Goal: Task Accomplishment & Management: Manage account settings

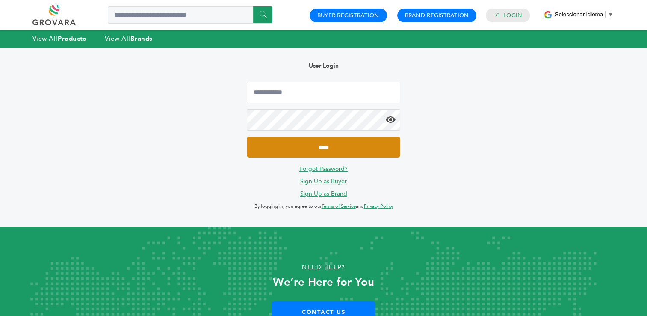
type input "**********"
drag, startPoint x: 324, startPoint y: 147, endPoint x: 330, endPoint y: 140, distance: 9.4
click at [324, 147] on input "*****" at bounding box center [323, 147] width 153 height 21
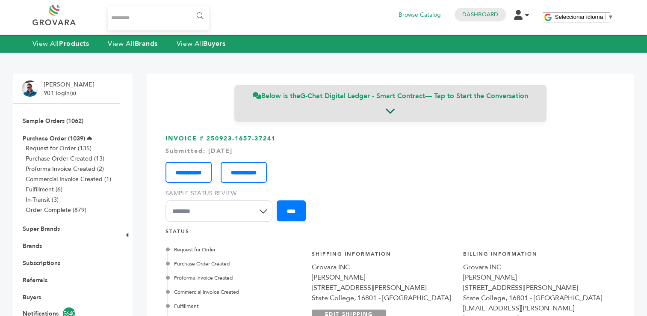
scroll to position [162, 0]
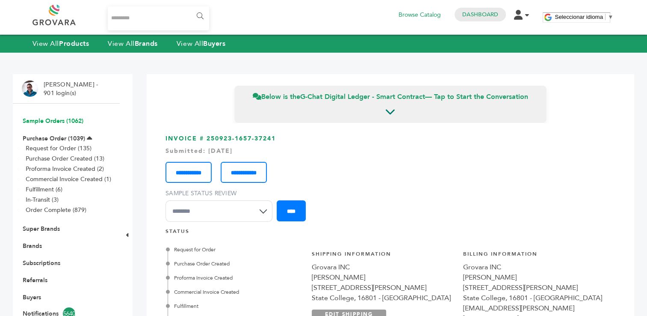
click at [53, 122] on link "Sample Orders (1062)" at bounding box center [53, 121] width 61 height 8
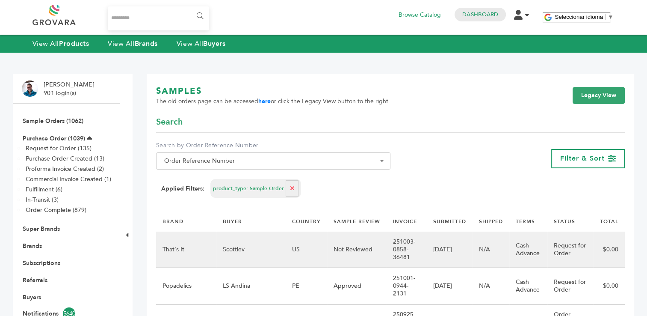
click at [339, 252] on td "Not Reviewed" at bounding box center [356, 250] width 59 height 36
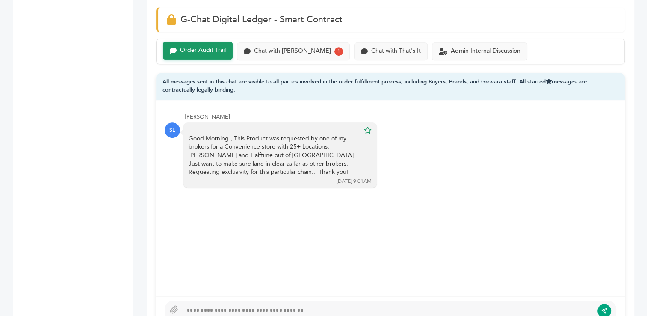
scroll to position [584, 0]
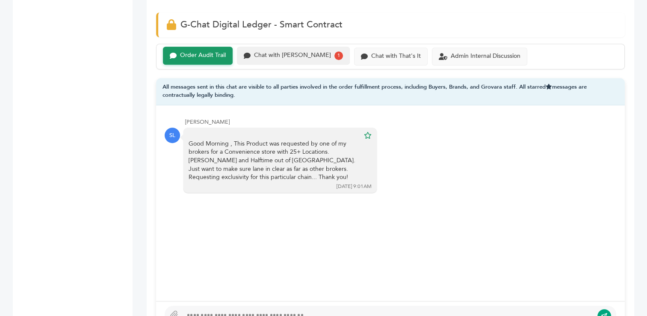
click at [290, 56] on div "Chat with Scottlev" at bounding box center [292, 55] width 77 height 7
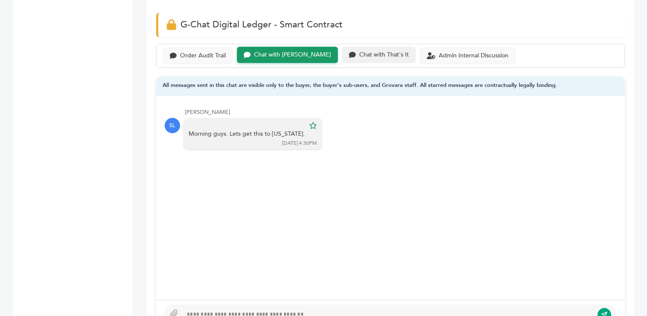
click at [359, 54] on div "Chat with That's It" at bounding box center [384, 54] width 50 height 7
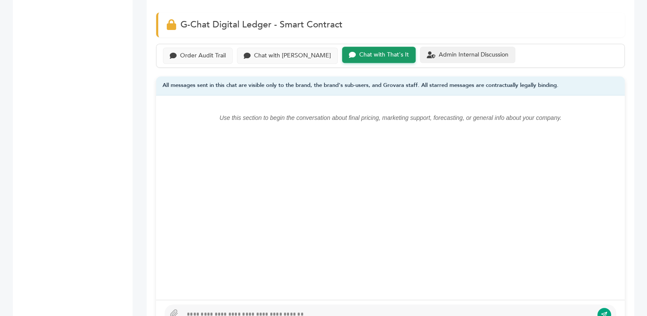
click at [443, 54] on div "Admin Internal Discussion" at bounding box center [474, 54] width 70 height 7
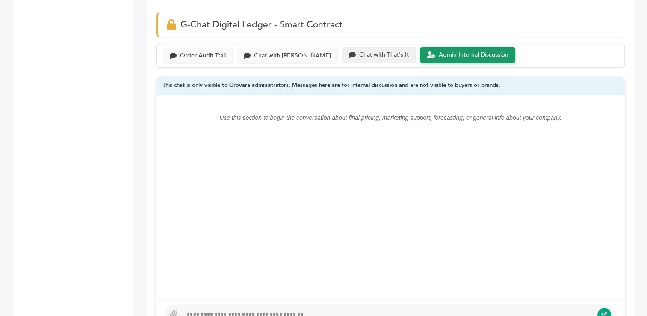
click at [359, 54] on div "Chat with That's It" at bounding box center [384, 54] width 50 height 7
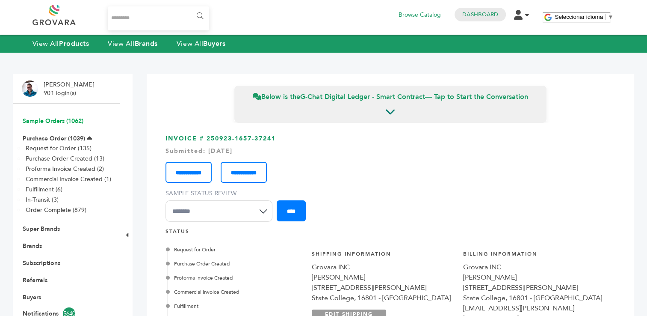
click at [49, 121] on link "Sample Orders (1062)" at bounding box center [53, 121] width 61 height 8
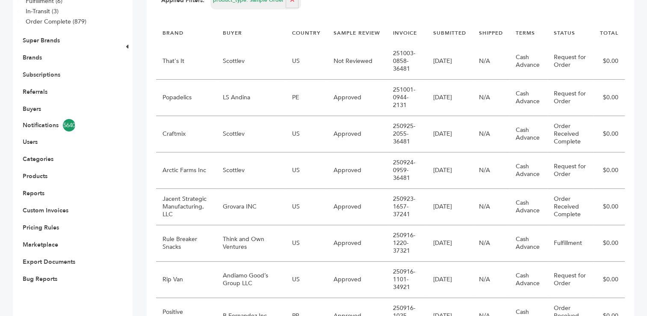
scroll to position [190, 0]
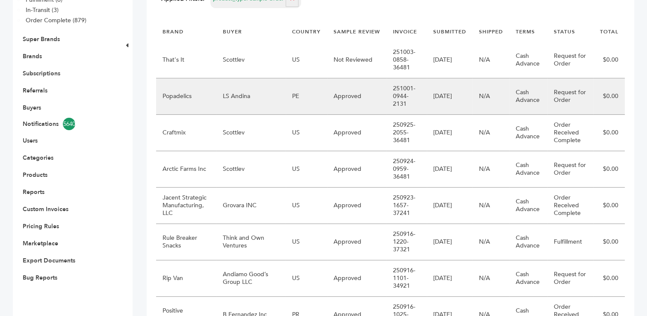
click at [270, 95] on td "LS Andina" at bounding box center [251, 96] width 69 height 36
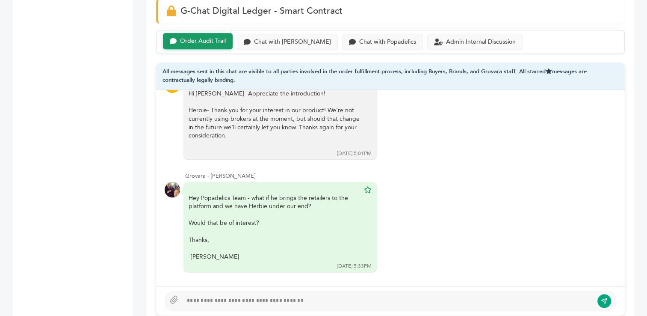
scroll to position [591, 0]
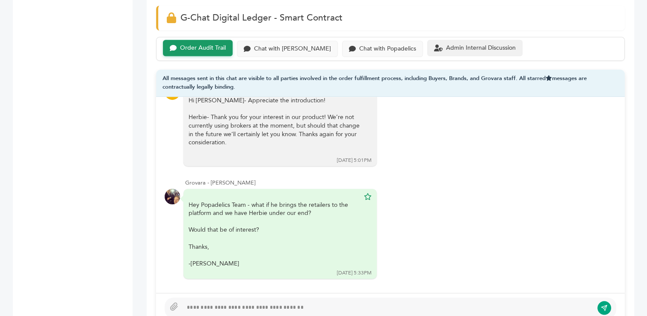
click at [448, 47] on div "Admin Internal Discussion" at bounding box center [481, 48] width 70 height 7
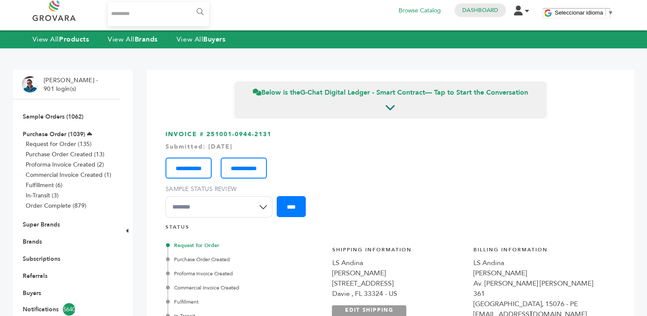
scroll to position [2, 0]
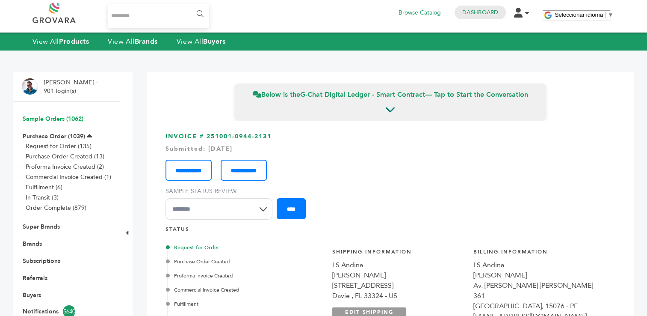
click at [47, 120] on link "Sample Orders (1062)" at bounding box center [53, 119] width 61 height 8
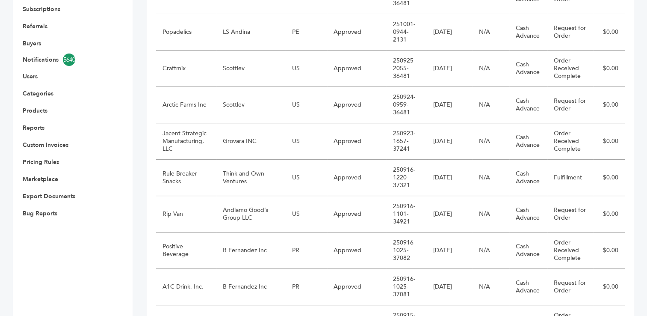
scroll to position [259, 0]
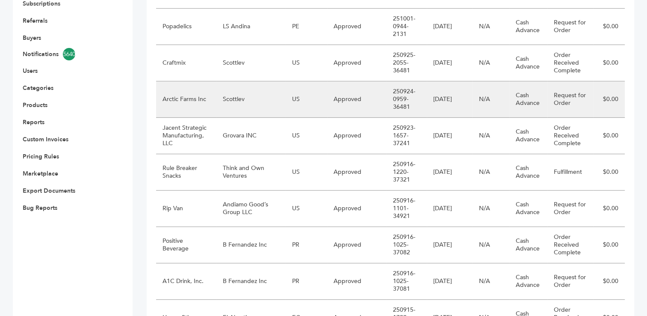
click at [264, 99] on td "Scottlev" at bounding box center [251, 99] width 69 height 36
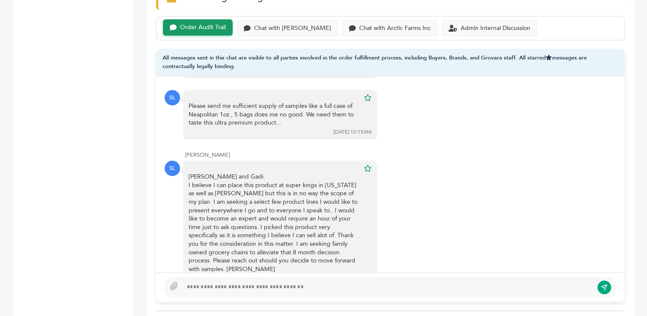
scroll to position [613, 0]
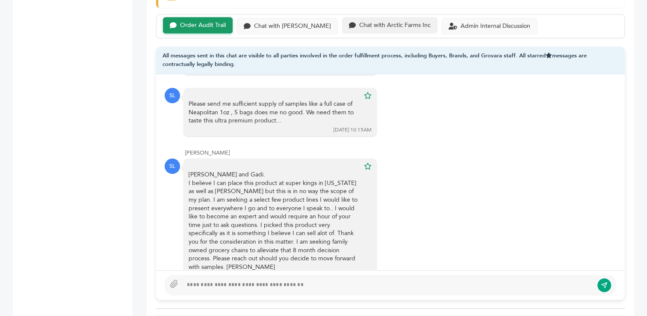
click at [359, 22] on div "Chat with Arctic Farms Inc" at bounding box center [394, 25] width 71 height 7
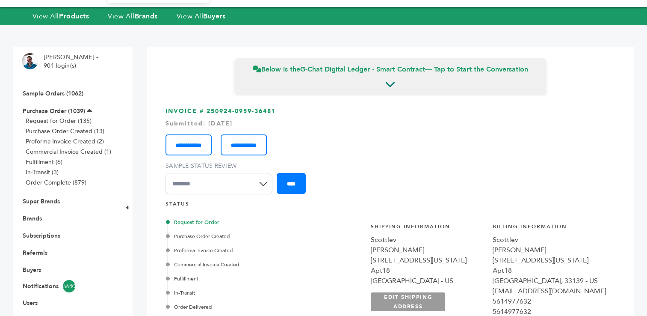
scroll to position [25, 0]
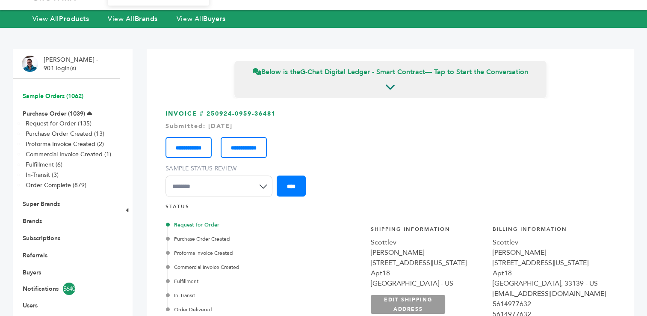
click at [48, 98] on link "Sample Orders (1062)" at bounding box center [53, 96] width 61 height 8
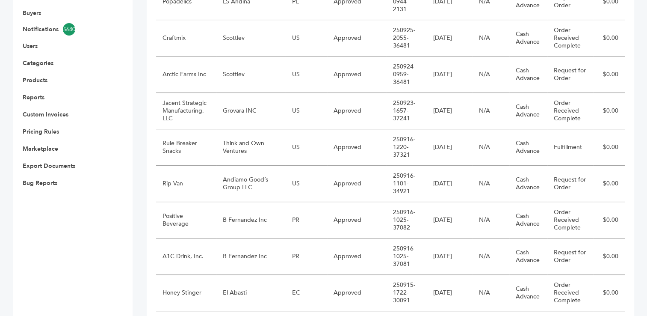
scroll to position [299, 0]
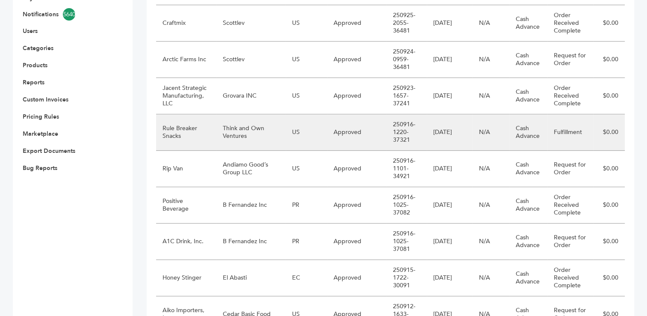
click at [208, 125] on td "Rule Breaker Snacks" at bounding box center [186, 132] width 60 height 36
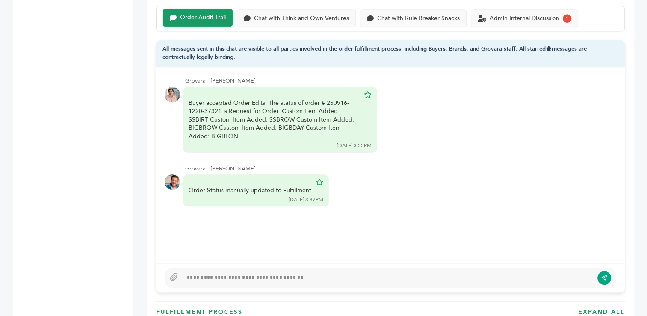
scroll to position [603, 0]
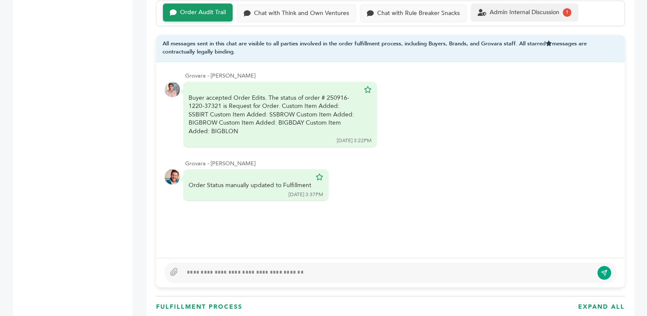
click at [536, 12] on div "Admin Internal Discussion" at bounding box center [525, 12] width 70 height 7
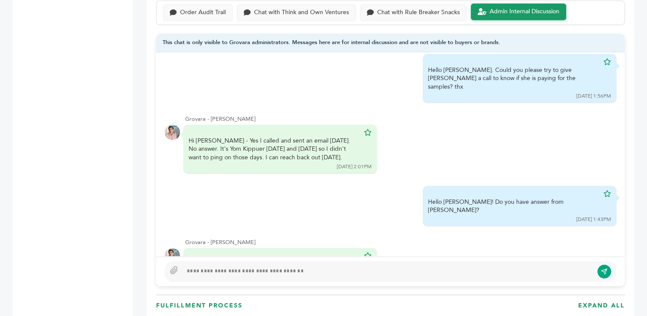
scroll to position [274, 0]
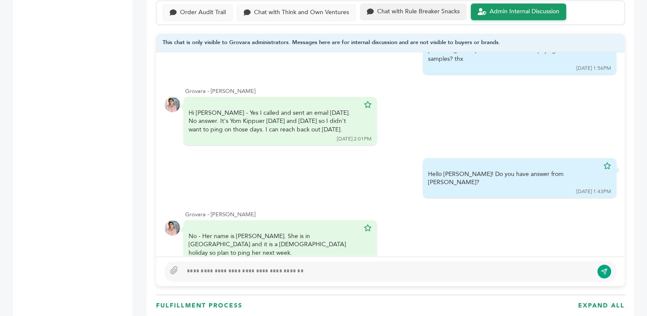
click at [395, 11] on div "Chat with Rule Breaker Snacks" at bounding box center [418, 11] width 83 height 7
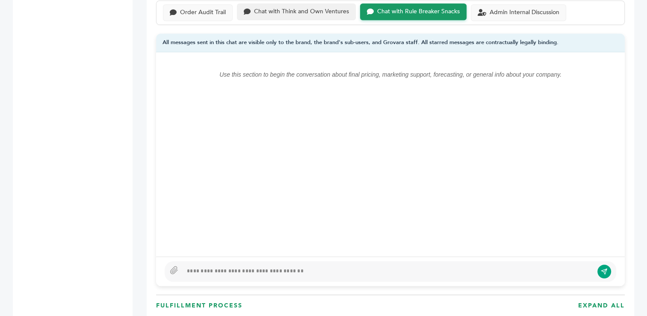
click at [319, 9] on div "Chat with Think and Own Ventures" at bounding box center [301, 11] width 95 height 7
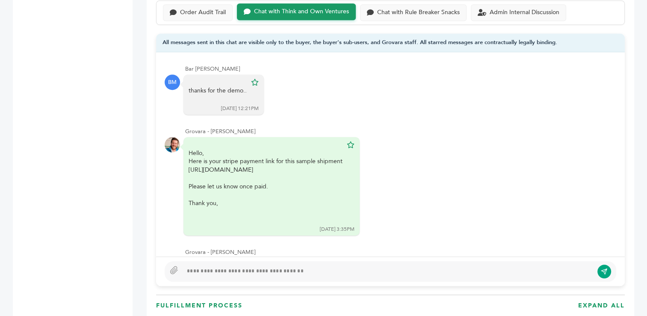
drag, startPoint x: 186, startPoint y: 68, endPoint x: 258, endPoint y: 62, distance: 72.9
click at [258, 65] on div "Bar Clara Mendez McConnon - Buyer" at bounding box center [400, 69] width 431 height 8
copy div "Bar Clara Mendez McConnon"
click at [496, 14] on div "Admin Internal Discussion" at bounding box center [518, 11] width 95 height 17
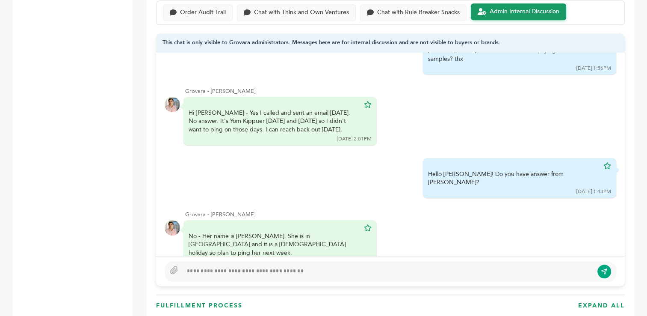
click at [300, 273] on div at bounding box center [388, 271] width 411 height 10
type textarea "**********"
click at [608, 271] on icon "submit" at bounding box center [604, 271] width 7 height 7
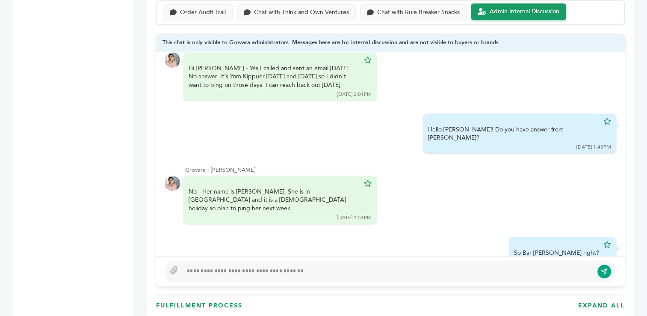
click at [410, 269] on div at bounding box center [388, 271] width 411 height 10
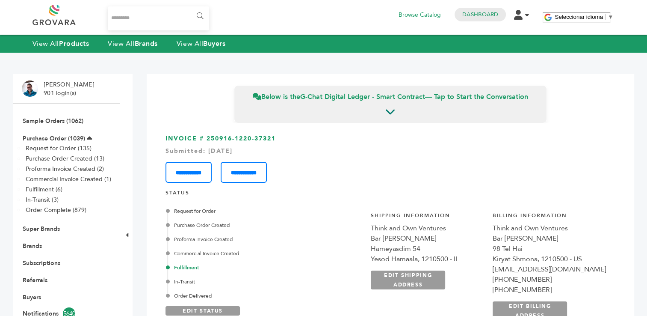
scroll to position [0, 0]
click at [49, 118] on link "Sample Orders (1062)" at bounding box center [53, 121] width 61 height 8
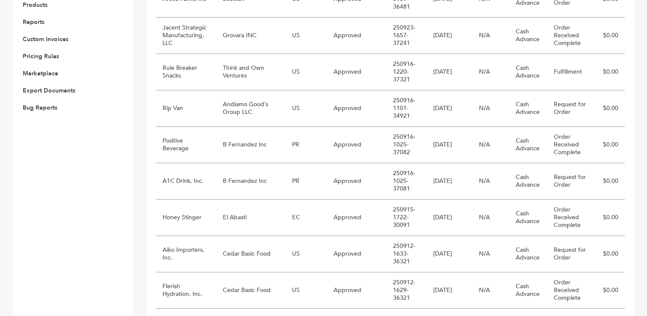
scroll to position [363, 0]
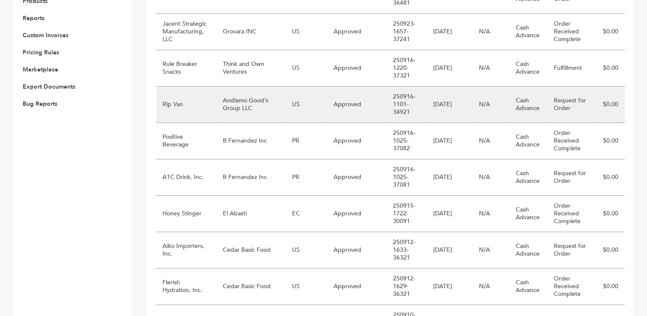
click at [255, 99] on td "Andiamo Good’s Group LLC" at bounding box center [251, 104] width 69 height 36
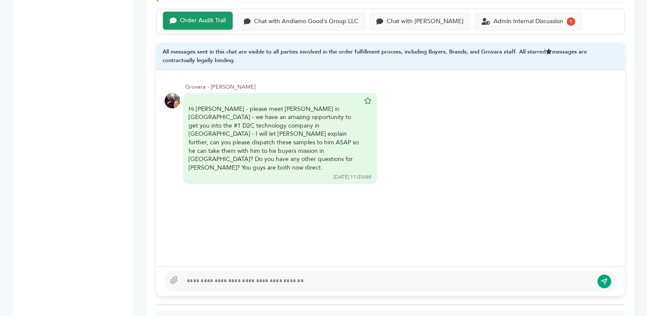
scroll to position [590, 0]
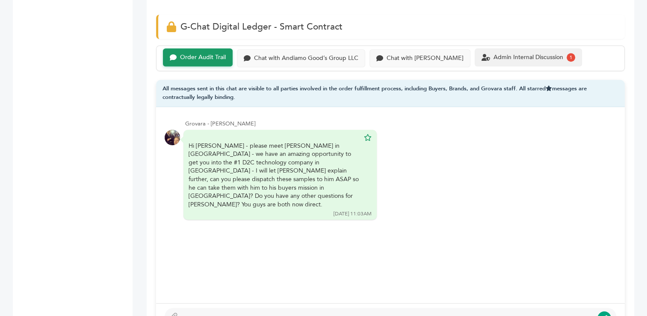
click at [495, 54] on div "Admin Internal Discussion" at bounding box center [529, 57] width 70 height 7
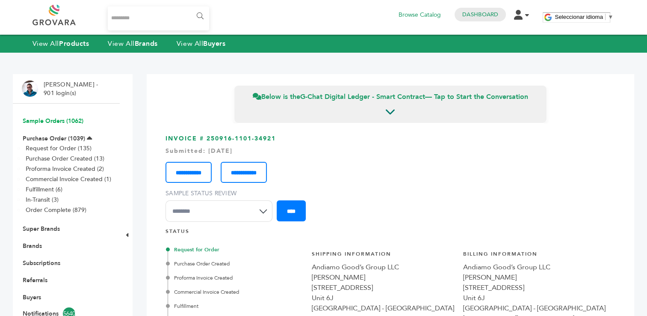
click at [53, 120] on link "Sample Orders (1062)" at bounding box center [53, 121] width 61 height 8
